Goal: Transaction & Acquisition: Purchase product/service

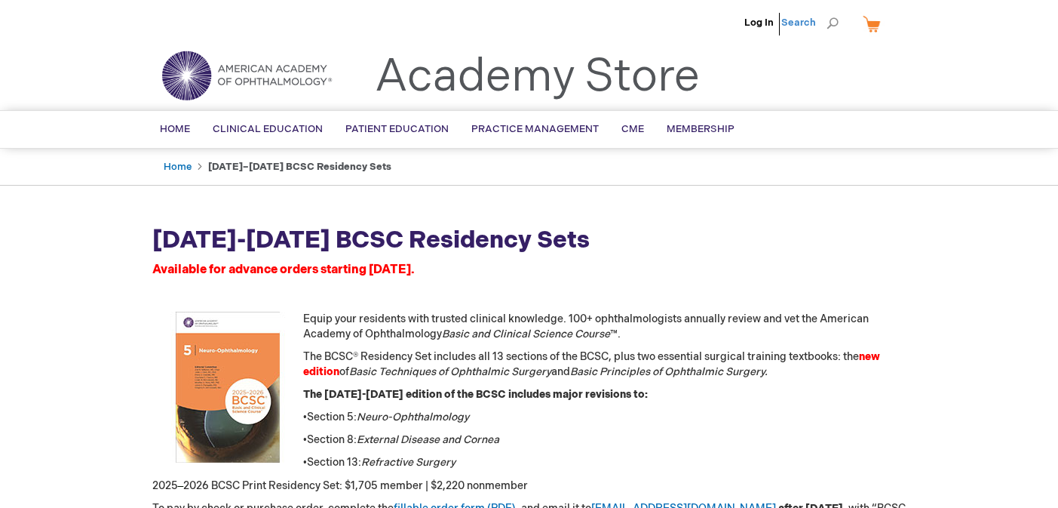
click at [817, 22] on span "Search" at bounding box center [809, 23] width 57 height 30
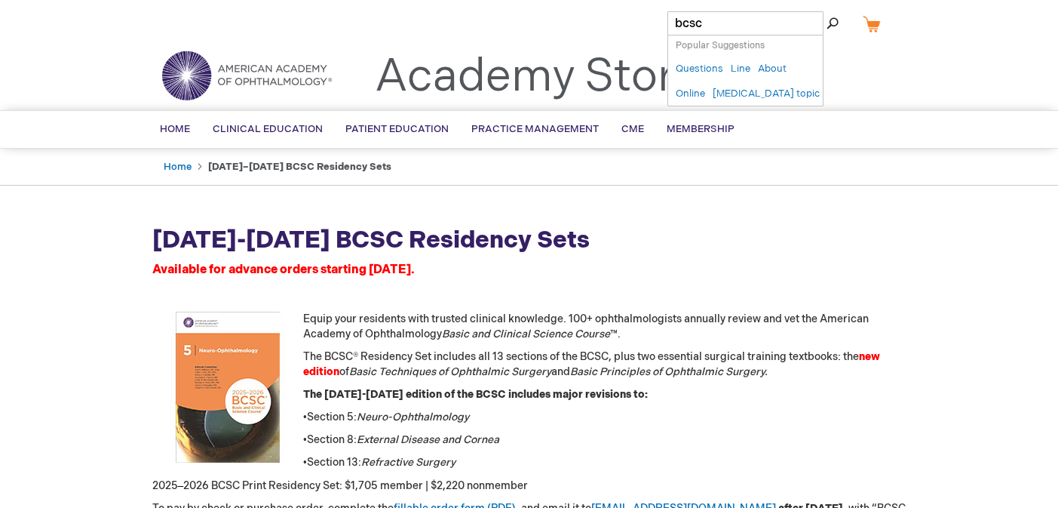
type input "bcsc"
click at [827, 11] on button "Search" at bounding box center [833, 23] width 12 height 24
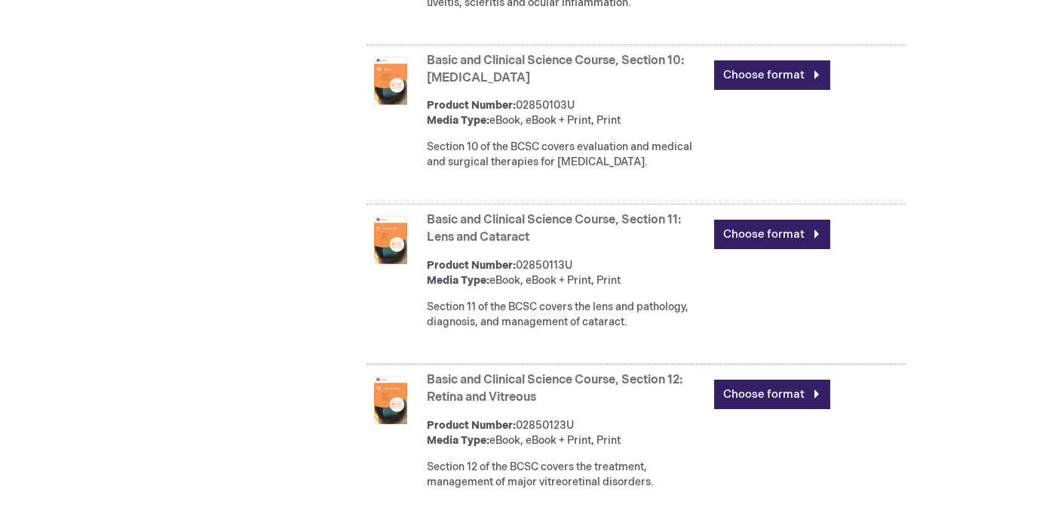
scroll to position [2394, 0]
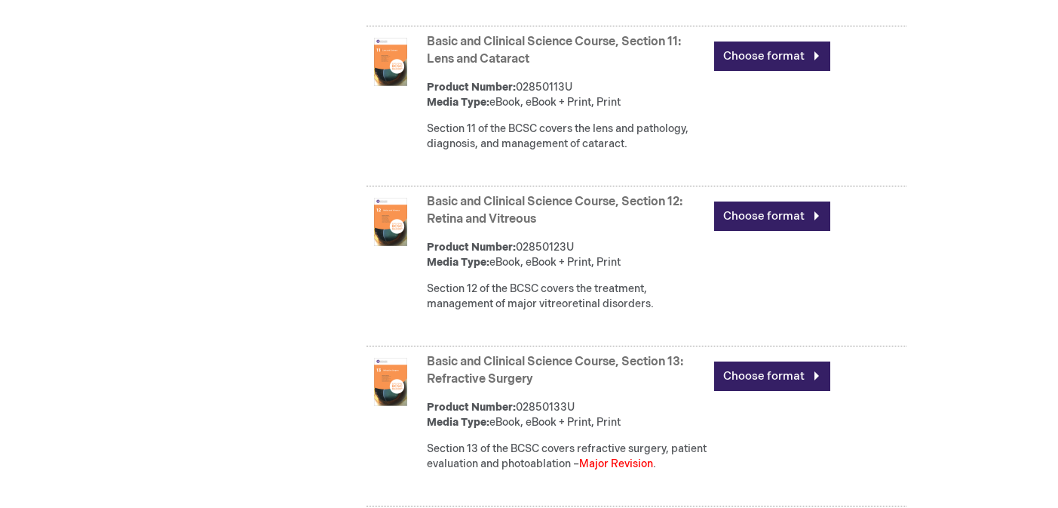
click at [519, 226] on link "Basic and Clinical Science Course, Section 12: Retina and Vitreous" at bounding box center [555, 211] width 256 height 32
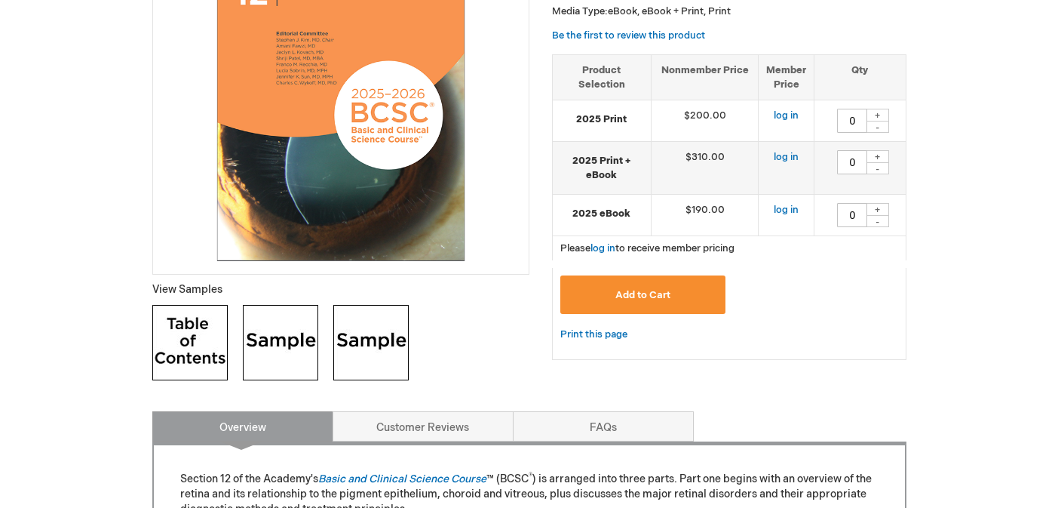
scroll to position [369, 0]
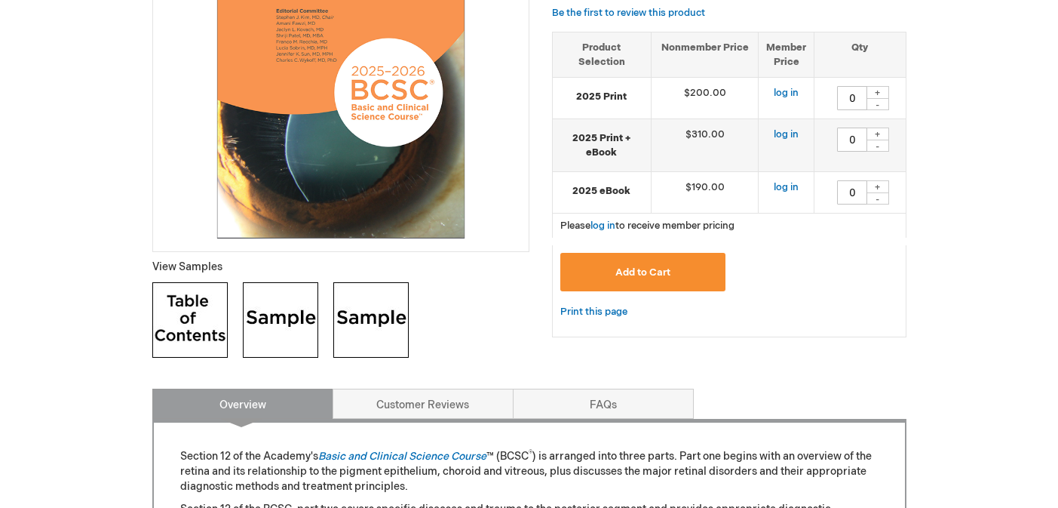
click at [295, 328] on img at bounding box center [280, 319] width 75 height 75
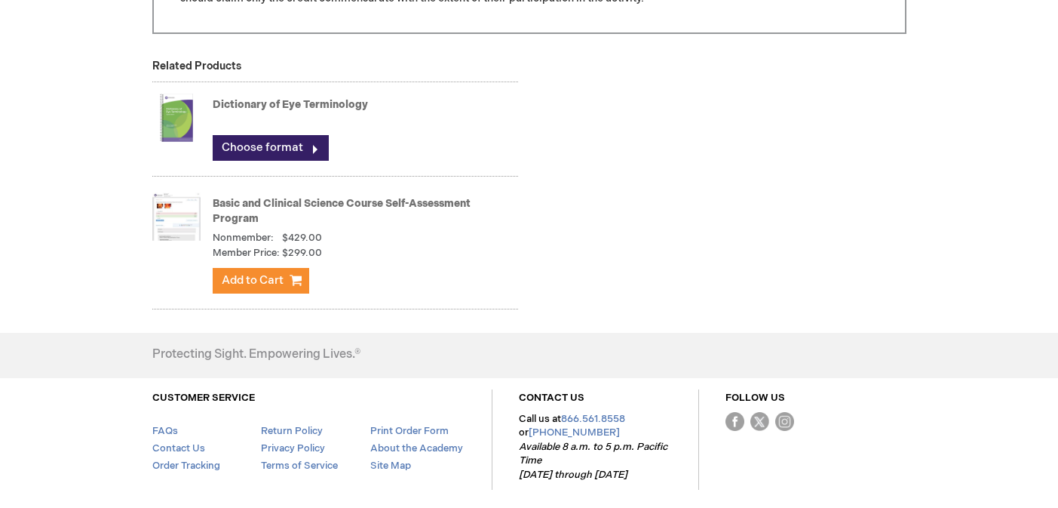
scroll to position [0, 0]
